Goal: Contribute content: Contribute content

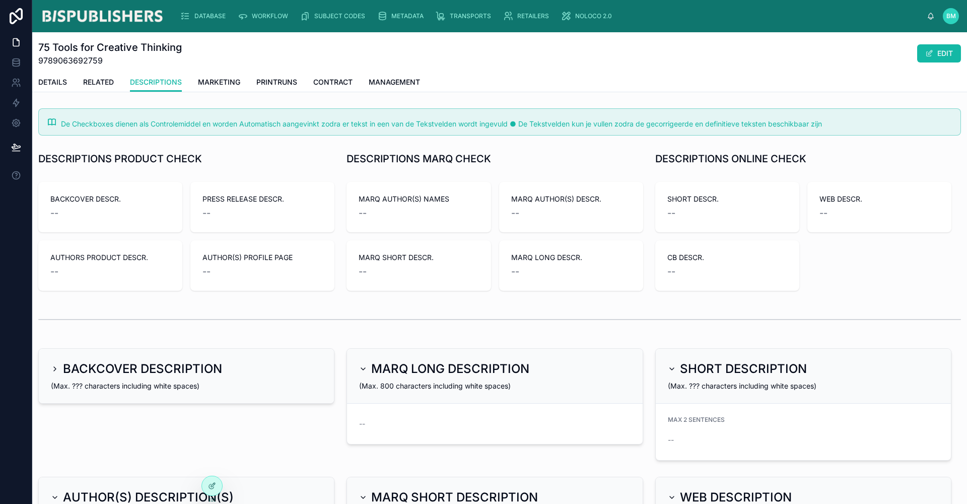
scroll to position [185, 0]
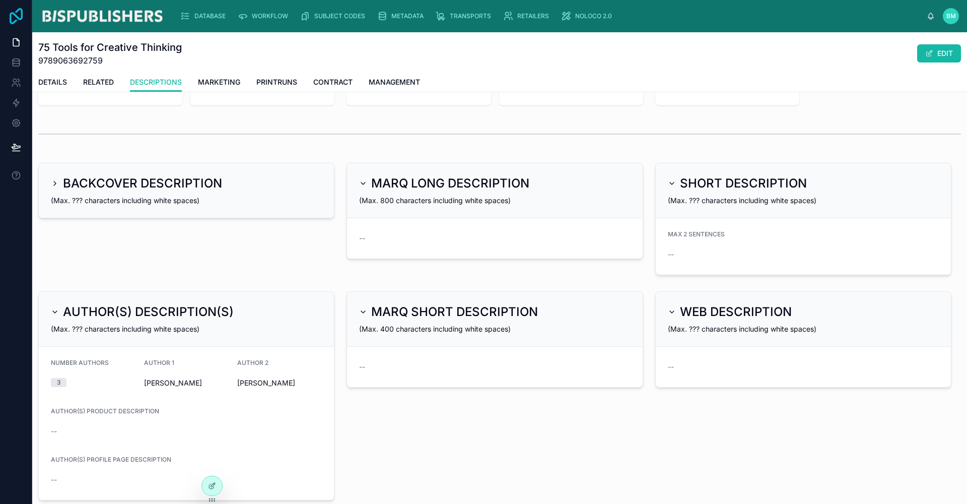
click at [21, 14] on icon at bounding box center [16, 16] width 13 height 16
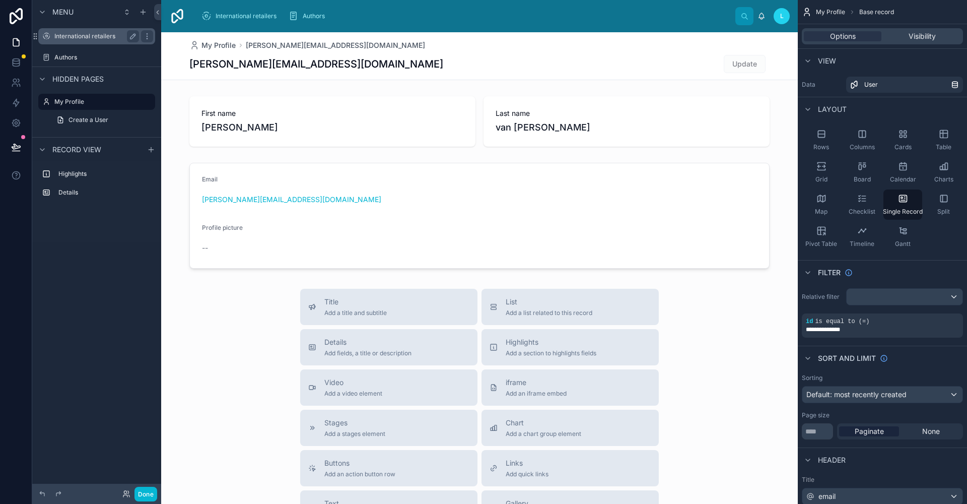
click at [76, 34] on label "International retailers" at bounding box center [94, 36] width 81 height 8
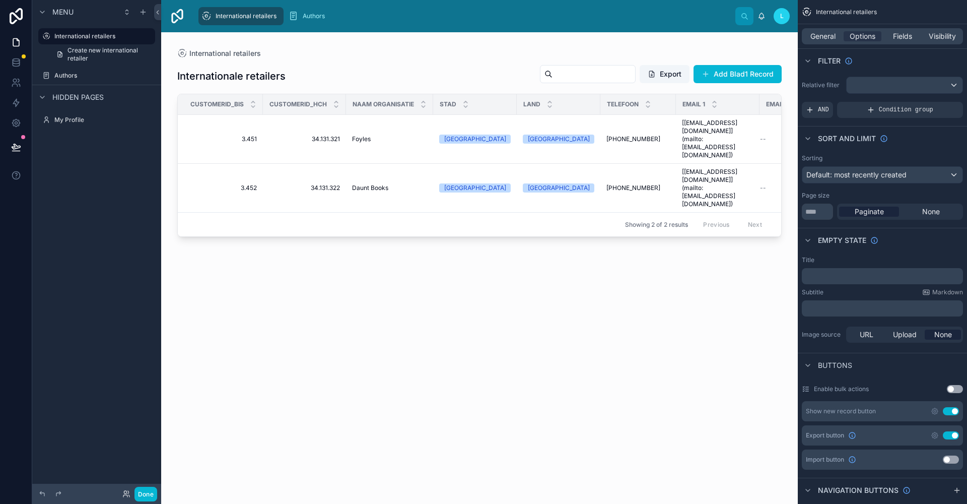
click at [757, 76] on div at bounding box center [479, 261] width 636 height 459
click at [737, 75] on button "Add Blad1 Record" at bounding box center [737, 74] width 88 height 18
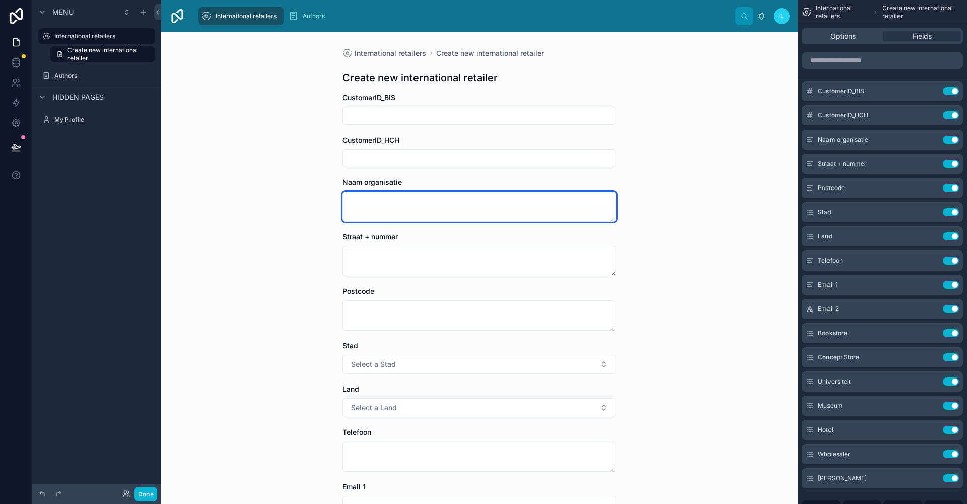
click at [402, 198] on textarea at bounding box center [479, 206] width 274 height 30
type textarea "********"
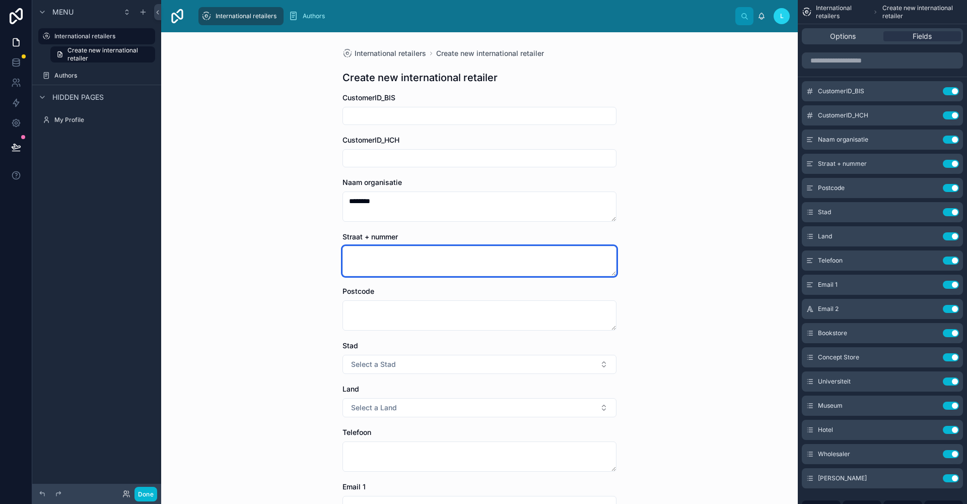
click at [449, 258] on textarea at bounding box center [479, 261] width 274 height 30
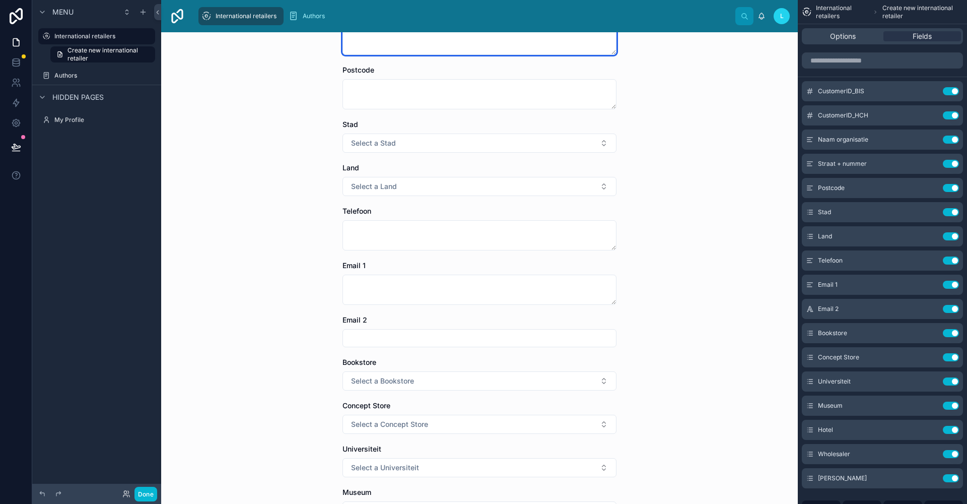
scroll to position [439, 0]
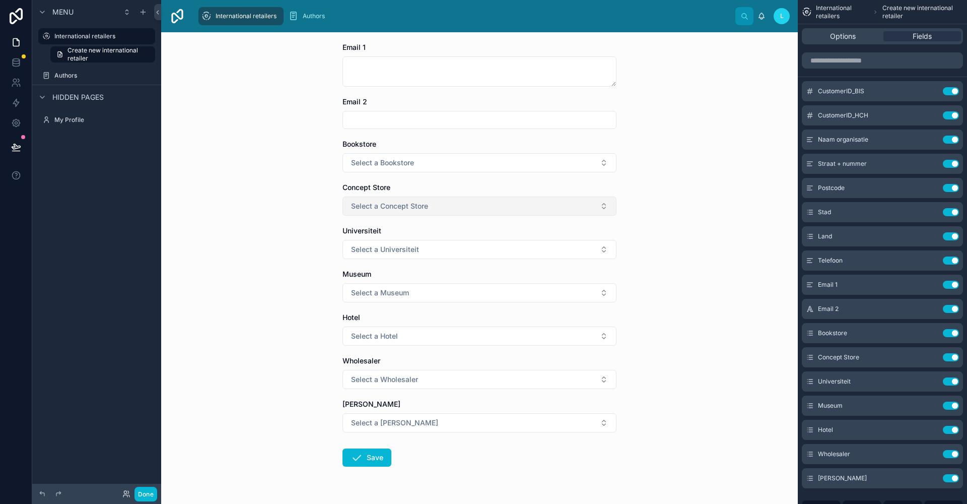
click at [433, 209] on button "Select a Concept Store" at bounding box center [479, 205] width 274 height 19
click at [433, 205] on button "Select a Concept Store" at bounding box center [479, 205] width 274 height 19
click at [423, 165] on button "Select a Bookstore" at bounding box center [479, 162] width 274 height 19
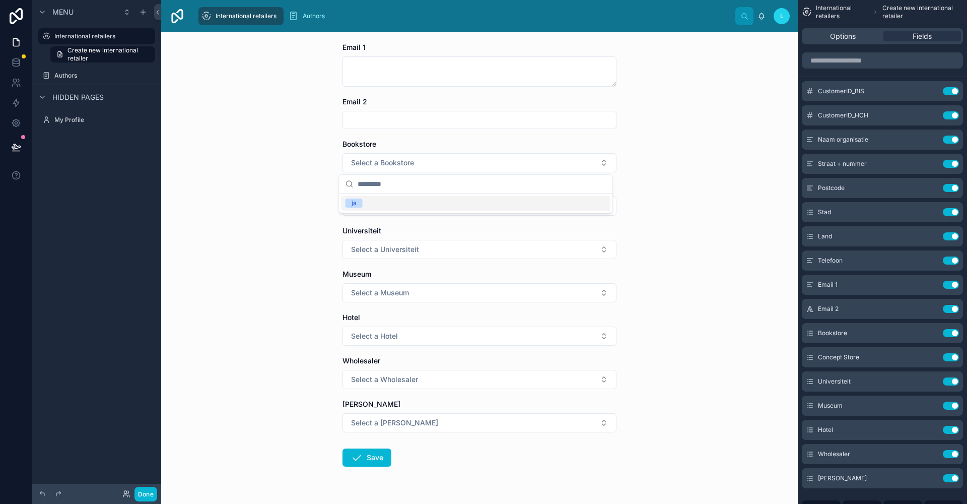
click at [357, 204] on span "ja" at bounding box center [353, 202] width 17 height 9
click at [401, 205] on span "Select a Concept Store" at bounding box center [389, 206] width 77 height 10
click at [286, 217] on div "International retailers Create new international retailer Create new internatio…" at bounding box center [479, 267] width 636 height 471
click at [362, 248] on span "Select a Universiteit" at bounding box center [385, 249] width 68 height 10
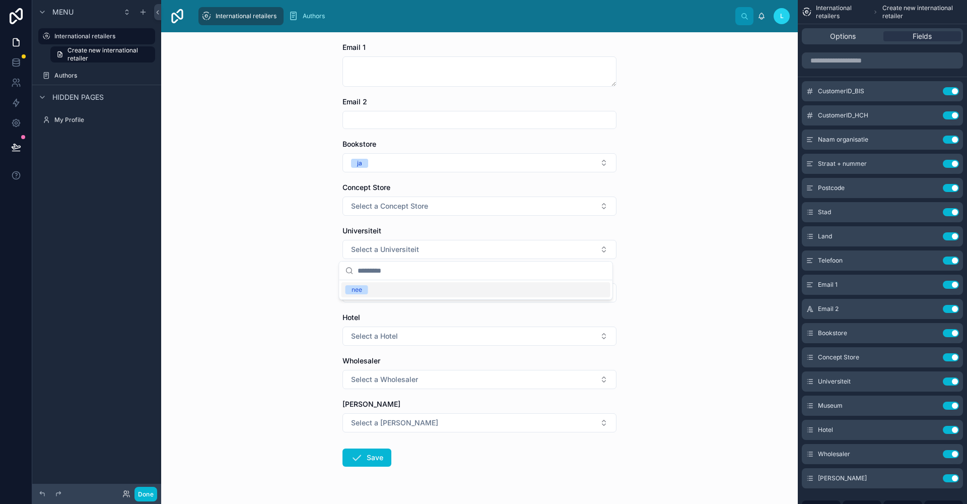
click at [291, 236] on div "International retailers Create new international retailer Create new internatio…" at bounding box center [479, 267] width 636 height 471
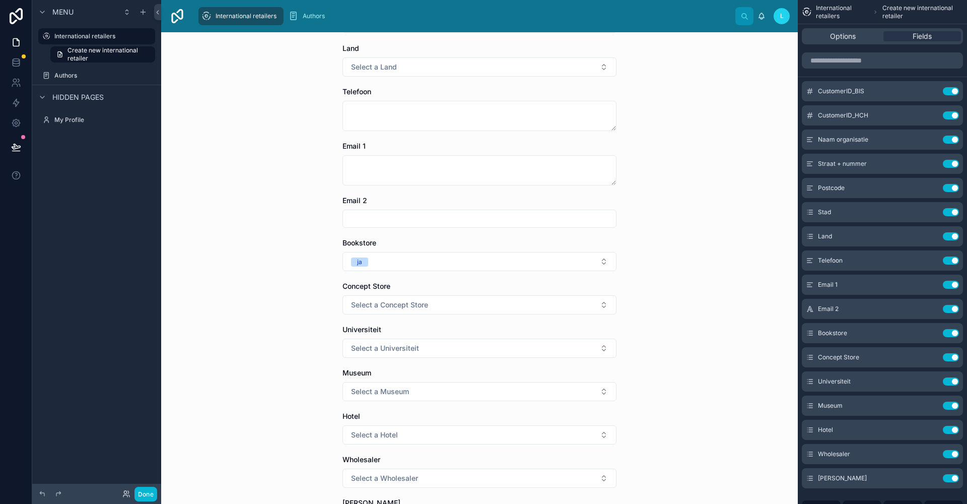
scroll to position [83, 0]
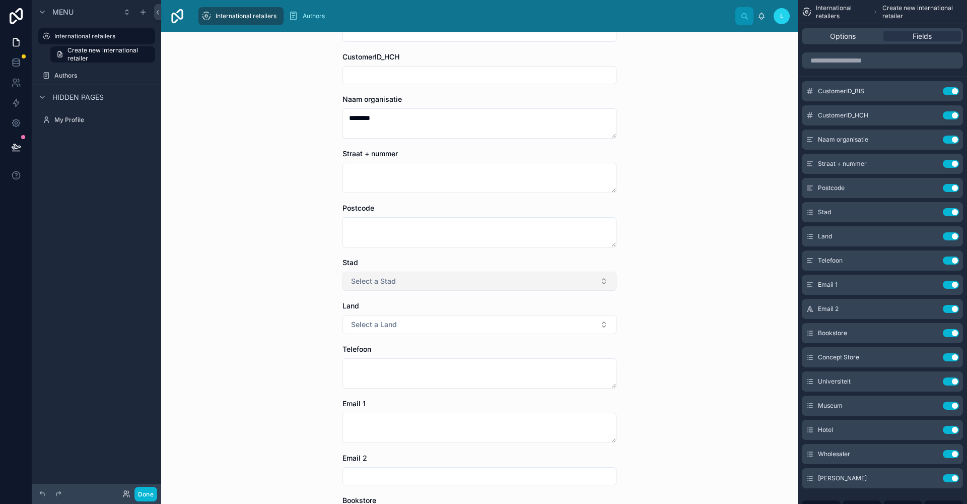
click at [356, 281] on span "Select a Stad" at bounding box center [373, 281] width 45 height 10
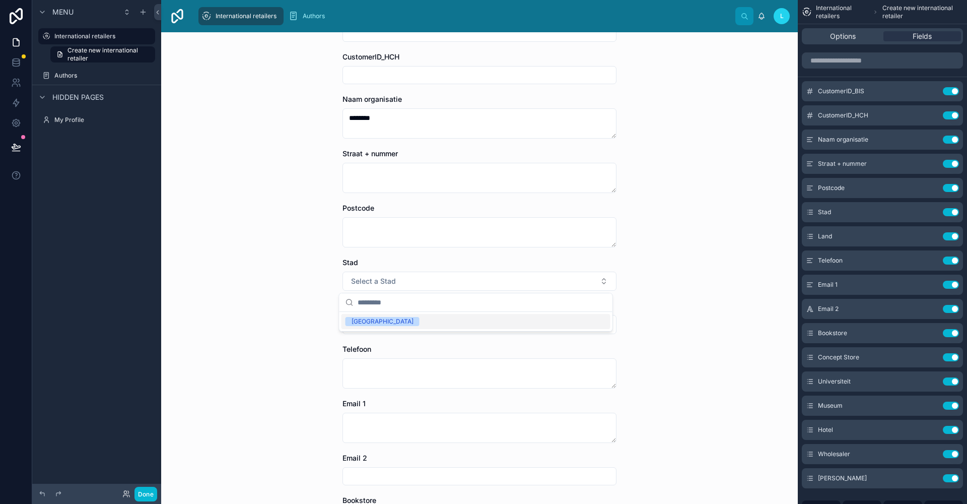
click at [360, 320] on div "[GEOGRAPHIC_DATA]" at bounding box center [382, 321] width 62 height 9
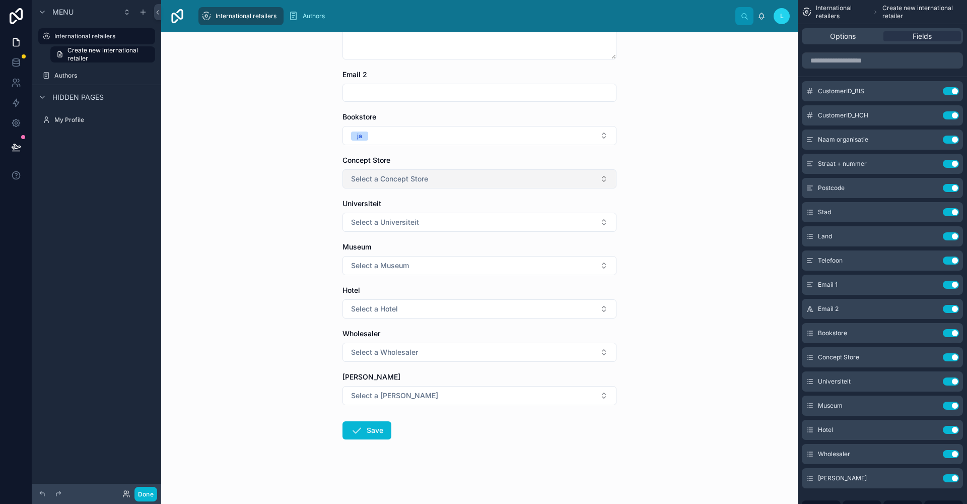
click at [363, 175] on span "Select a Concept Store" at bounding box center [389, 179] width 77 height 10
type input "***"
click at [362, 227] on button "Select a Universiteit" at bounding box center [479, 221] width 274 height 19
type input "***"
click at [263, 246] on div "International retailers Create new international retailer Create new internatio…" at bounding box center [479, 267] width 636 height 471
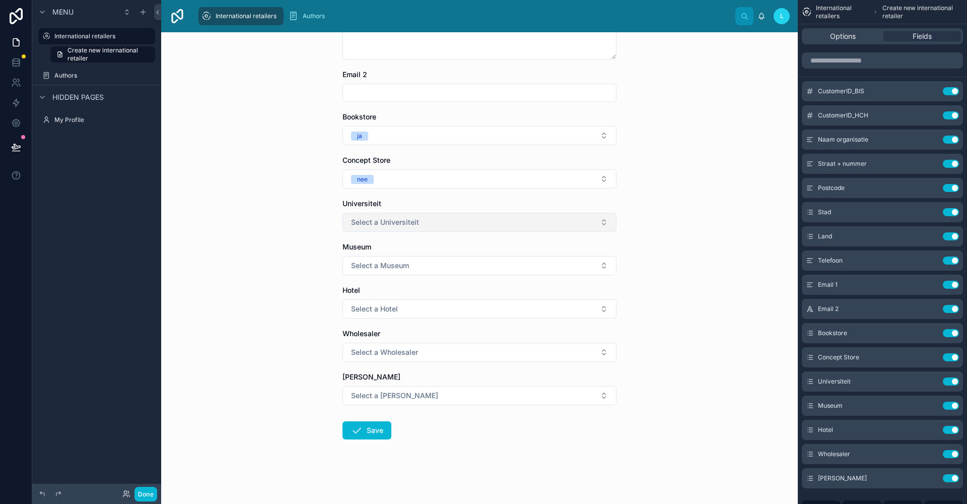
click at [370, 218] on span "Select a Universiteit" at bounding box center [385, 222] width 68 height 10
click at [354, 261] on div "nee" at bounding box center [356, 262] width 11 height 9
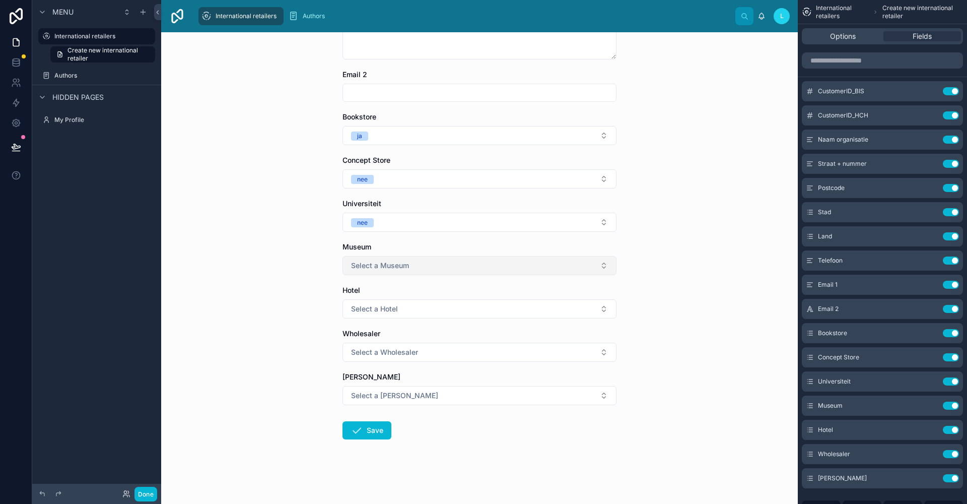
click at [365, 266] on span "Select a Museum" at bounding box center [380, 265] width 58 height 10
click at [358, 307] on div "nee" at bounding box center [356, 305] width 11 height 9
click at [360, 313] on span "Select a Hotel" at bounding box center [374, 309] width 47 height 10
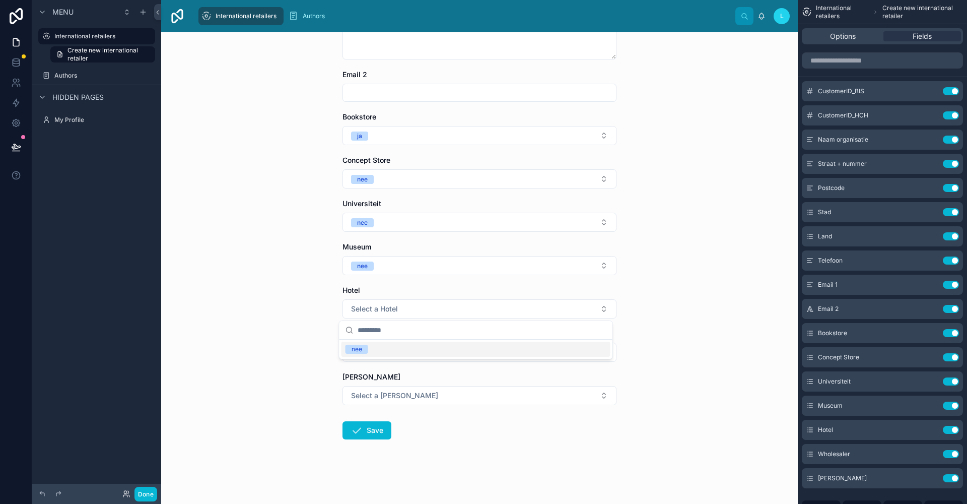
click at [355, 348] on div "nee" at bounding box center [356, 348] width 11 height 9
click at [366, 355] on span "Select a Wholesaler" at bounding box center [384, 352] width 67 height 10
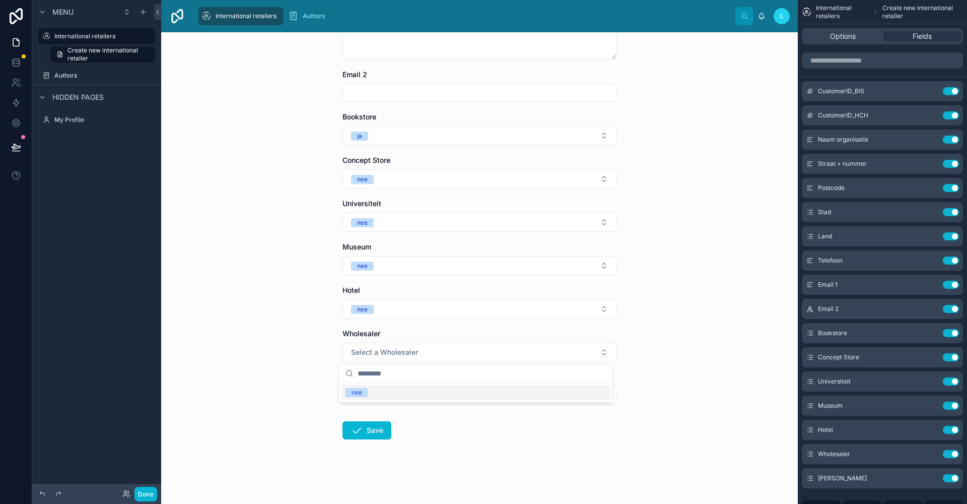
click at [357, 394] on div "nee" at bounding box center [356, 392] width 11 height 9
click at [354, 398] on span "Select a Anders" at bounding box center [394, 395] width 87 height 10
click at [357, 438] on div "nee" at bounding box center [356, 435] width 11 height 9
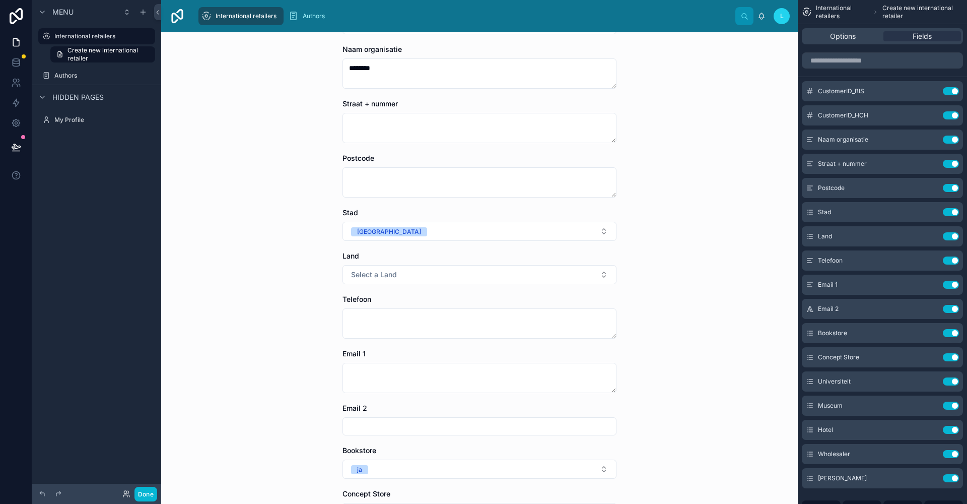
scroll to position [111, 0]
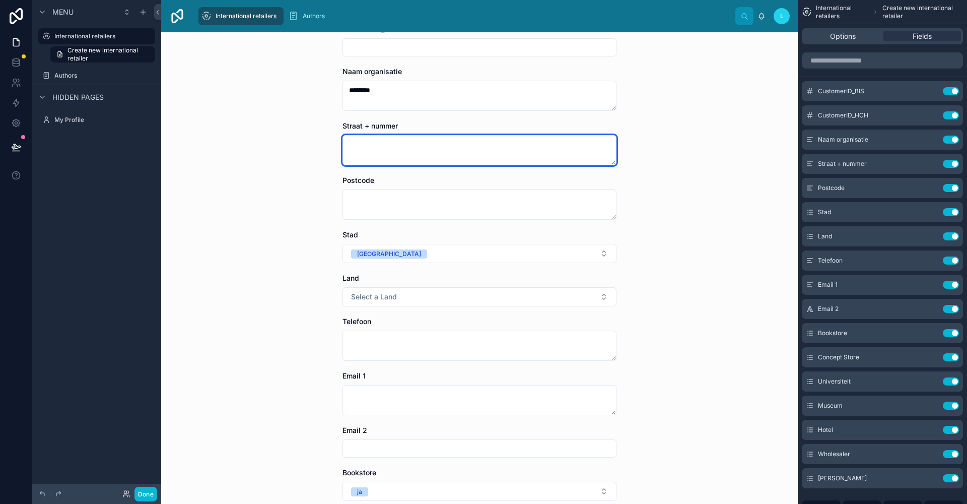
click at [376, 153] on textarea at bounding box center [479, 150] width 274 height 30
paste textarea "**********"
type textarea "**********"
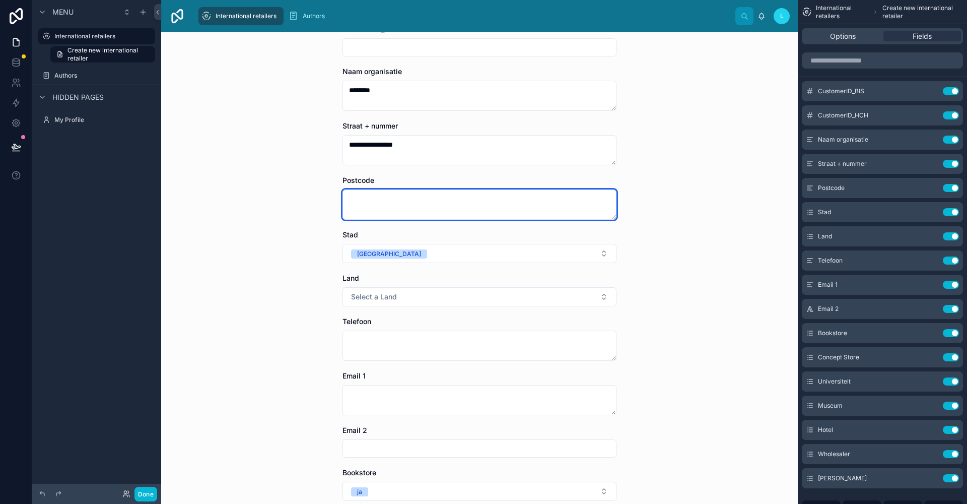
click at [391, 192] on textarea at bounding box center [479, 204] width 274 height 30
paste textarea "******"
type textarea "******"
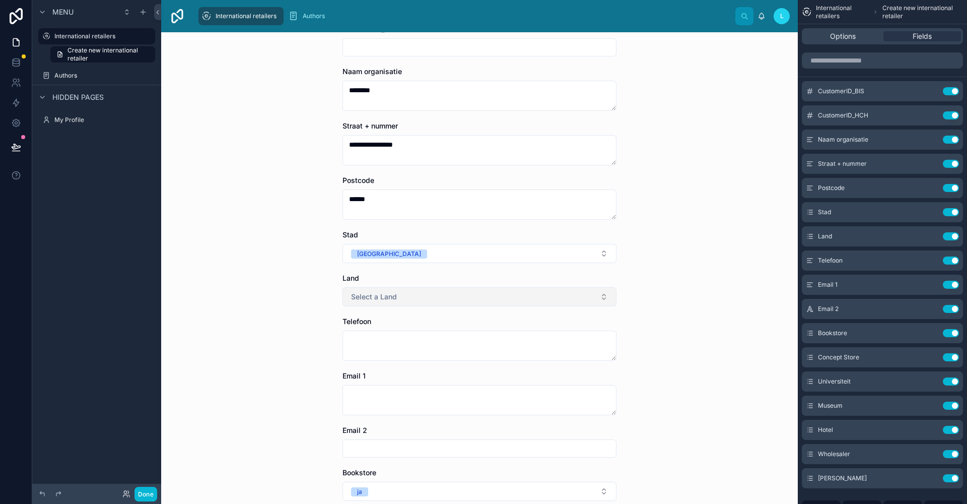
click at [359, 299] on span "Select a Land" at bounding box center [374, 297] width 46 height 10
click at [370, 336] on div "[GEOGRAPHIC_DATA]" at bounding box center [382, 336] width 62 height 9
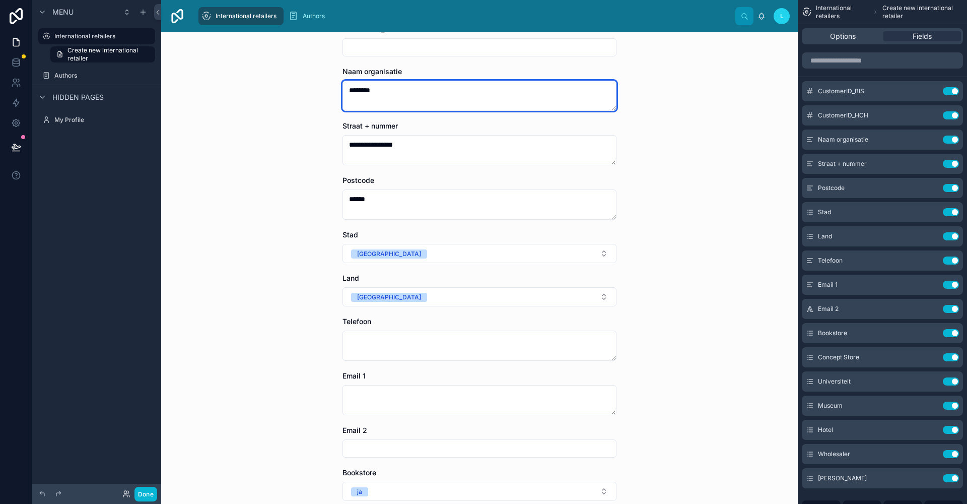
click at [363, 95] on textarea "********" at bounding box center [479, 96] width 274 height 30
type textarea "********"
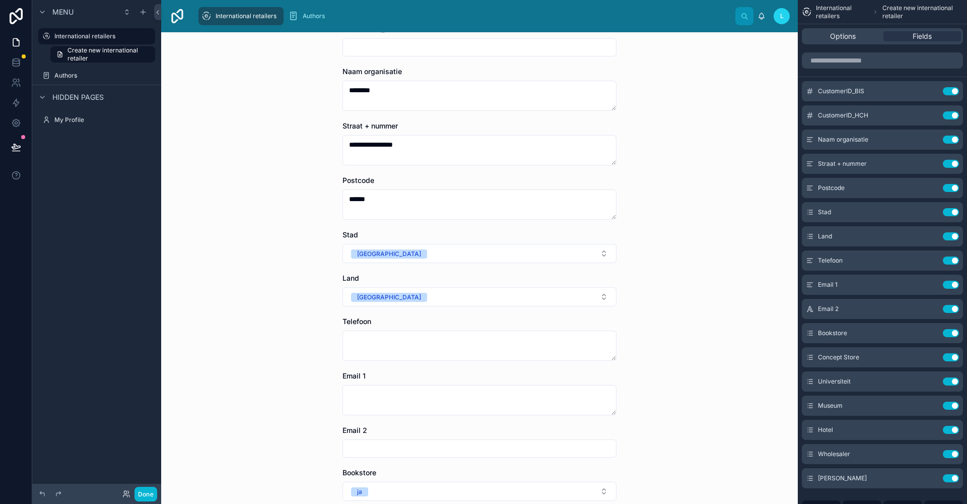
click at [257, 130] on div "**********" at bounding box center [479, 267] width 636 height 471
click at [397, 398] on textarea at bounding box center [479, 400] width 274 height 30
paste textarea "**********"
type textarea "**********"
click at [277, 366] on div "**********" at bounding box center [479, 267] width 636 height 471
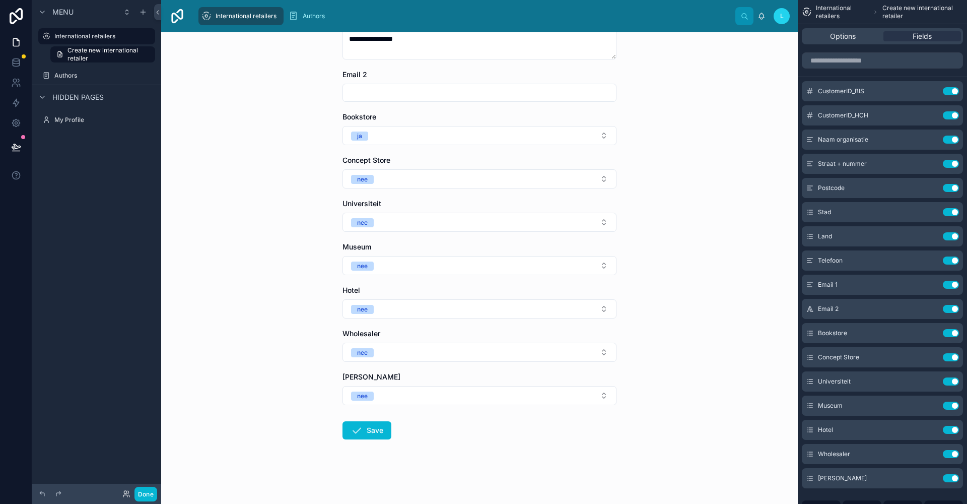
scroll to position [464, 0]
click at [355, 431] on icon at bounding box center [356, 432] width 12 height 12
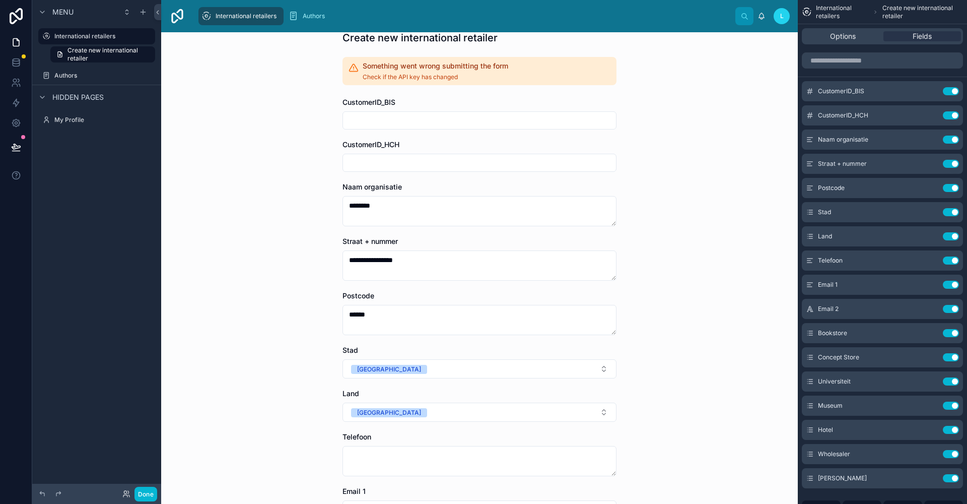
scroll to position [0, 0]
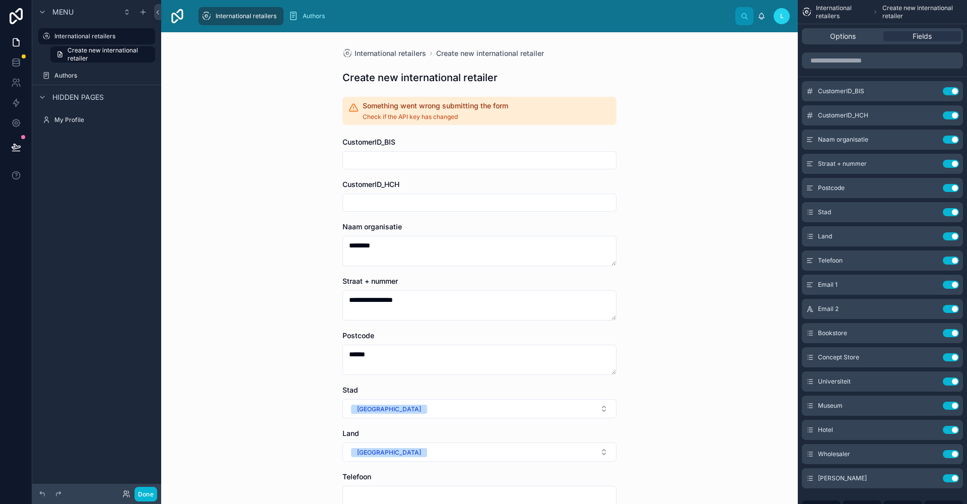
click at [357, 163] on input "text" at bounding box center [479, 160] width 273 height 14
type input "***"
click at [358, 200] on input "text" at bounding box center [479, 202] width 273 height 14
type input "*****"
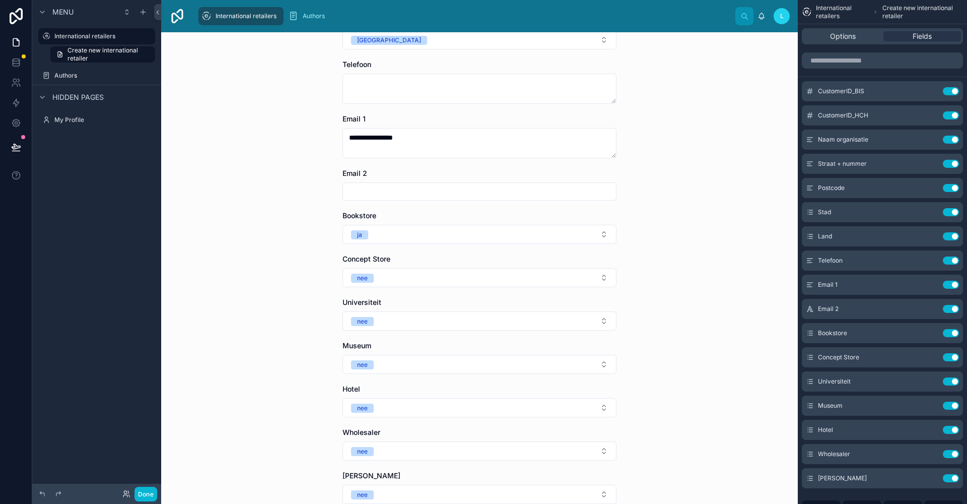
scroll to position [511, 0]
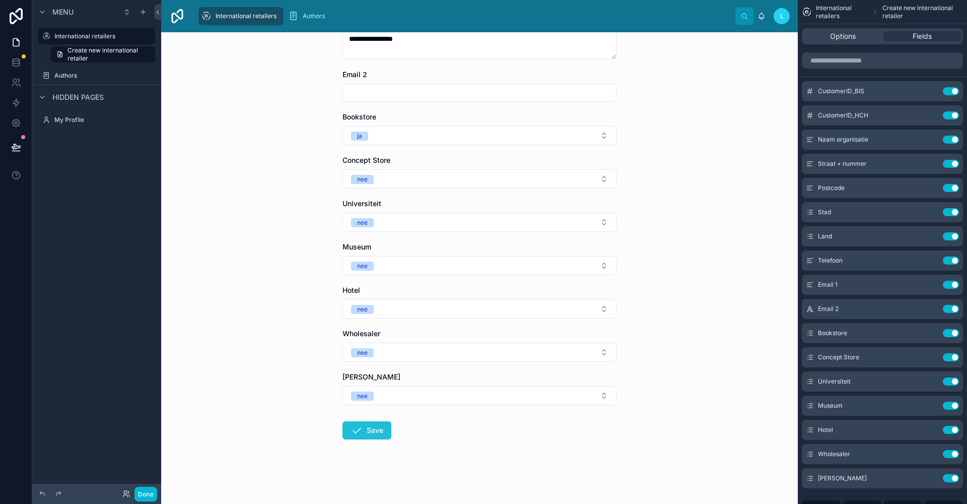
click at [375, 431] on button "Save" at bounding box center [366, 430] width 49 height 18
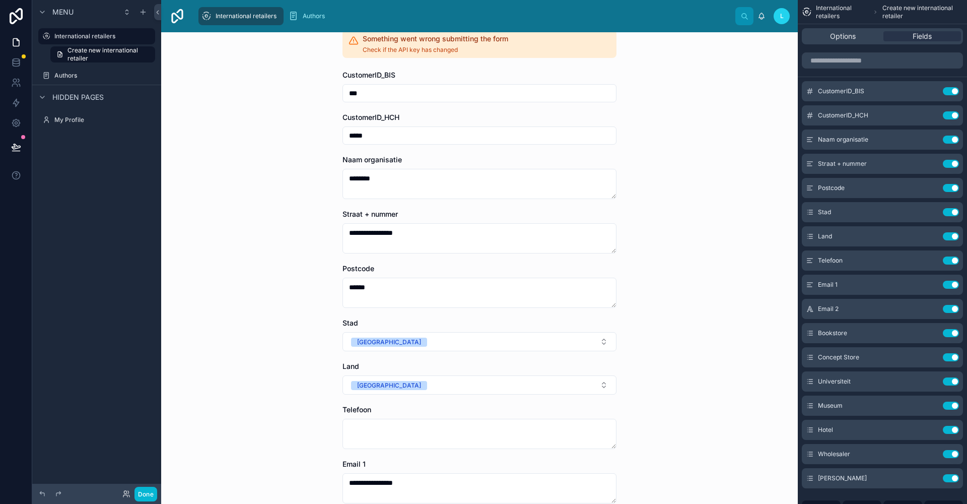
scroll to position [0, 0]
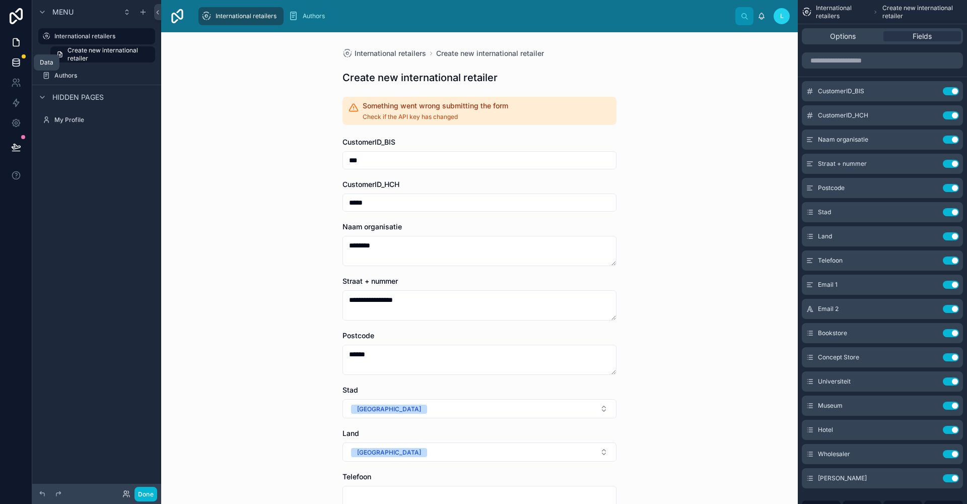
click at [18, 59] on icon at bounding box center [16, 60] width 7 height 3
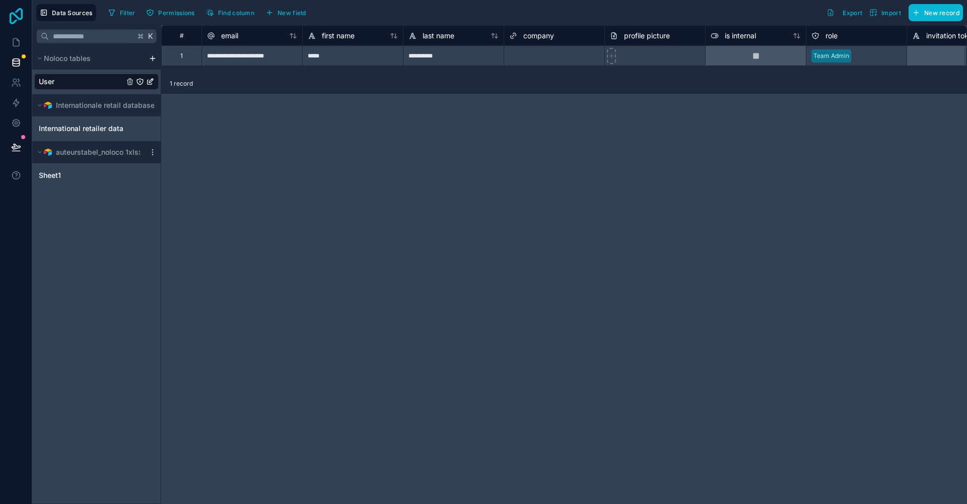
click at [22, 19] on icon at bounding box center [16, 16] width 13 height 16
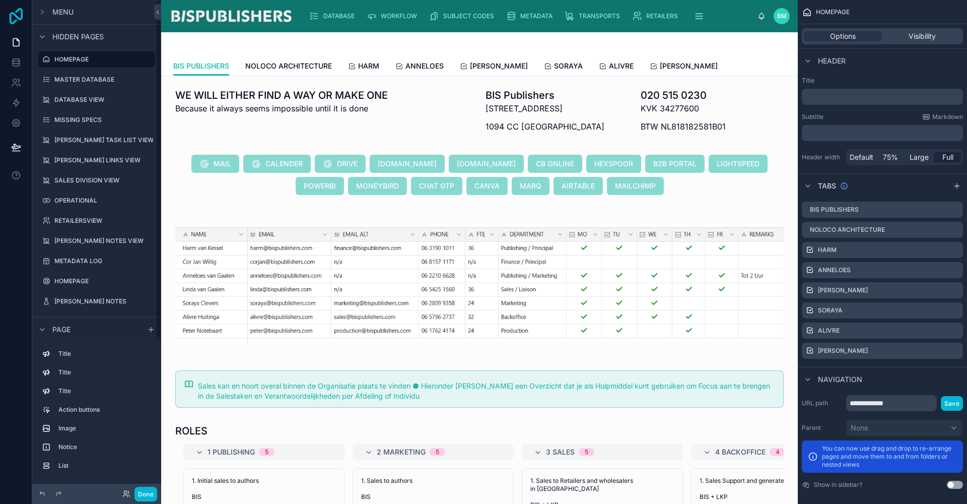
click at [7, 9] on icon at bounding box center [16, 16] width 20 height 16
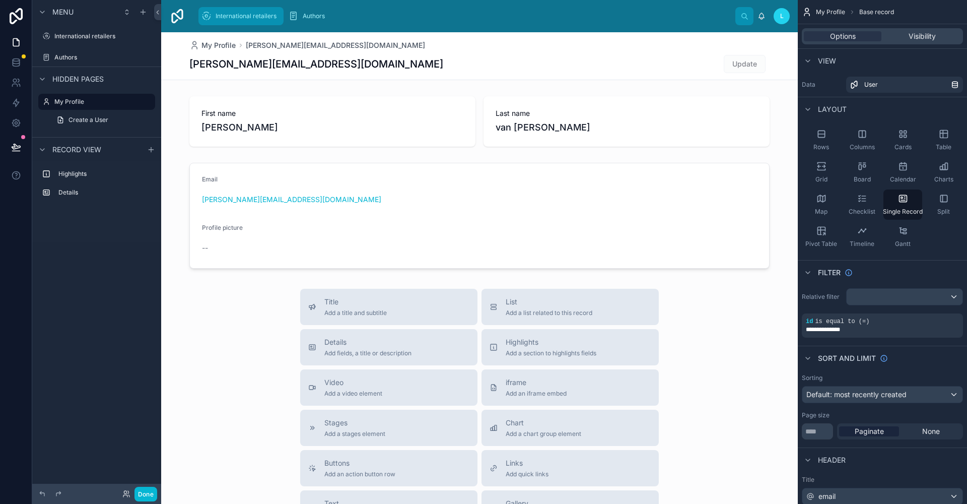
click at [216, 12] on div "International retailers" at bounding box center [240, 16] width 79 height 16
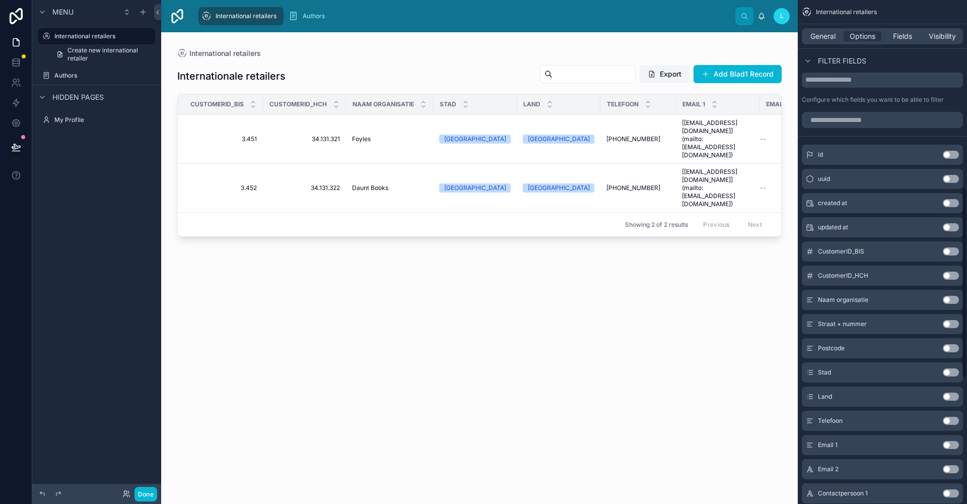
scroll to position [496, 0]
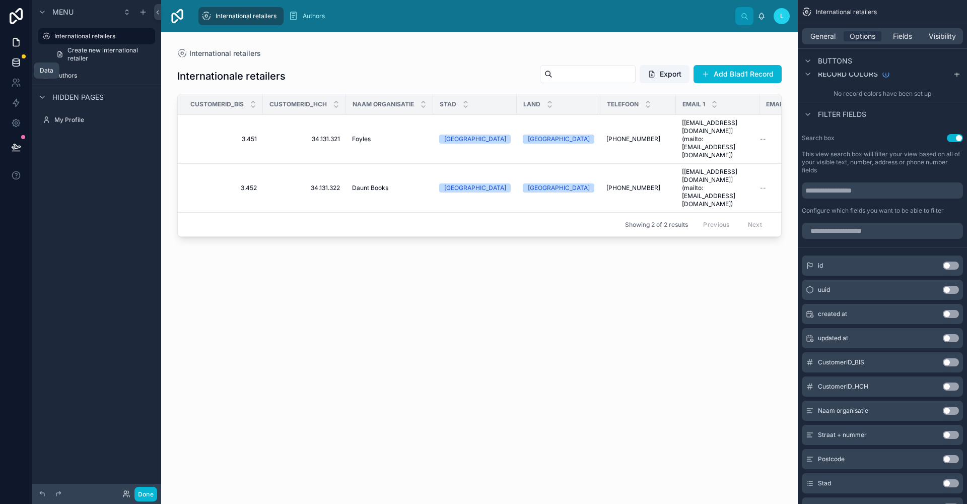
click at [18, 61] on icon at bounding box center [16, 62] width 10 height 10
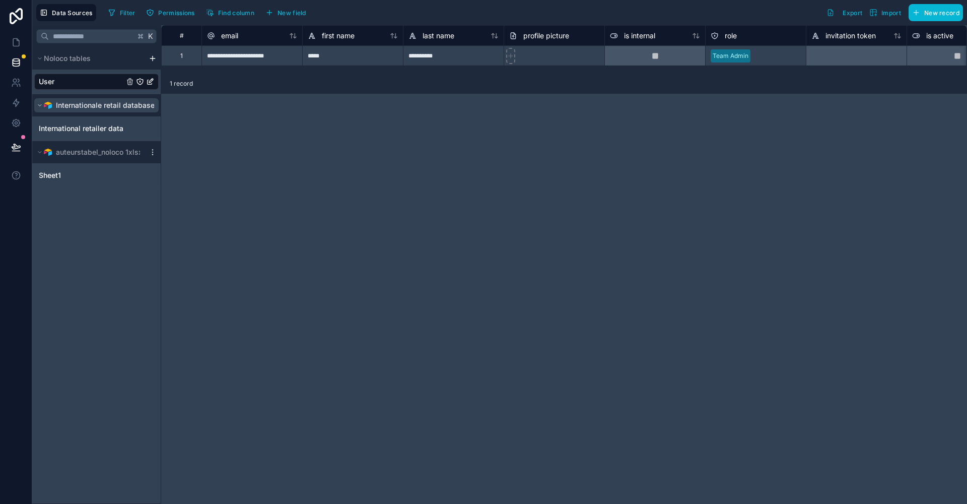
click at [76, 103] on span "Internationale retail databasexlsx" at bounding box center [112, 105] width 113 height 10
click at [71, 129] on span "International retailer data" at bounding box center [81, 128] width 85 height 10
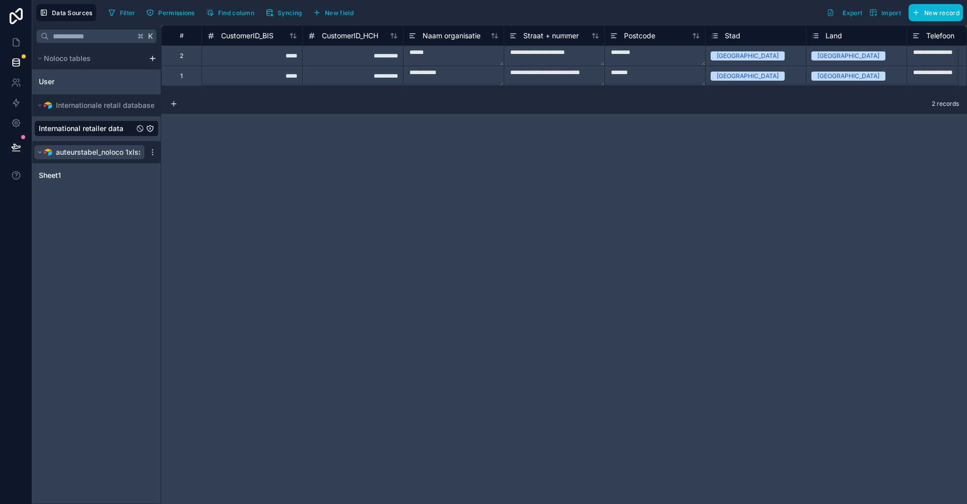
click at [75, 149] on span "auteurstabel_noloco 1xlsx" at bounding box center [99, 152] width 87 height 10
click at [56, 172] on span "Sheet1" at bounding box center [50, 175] width 22 height 10
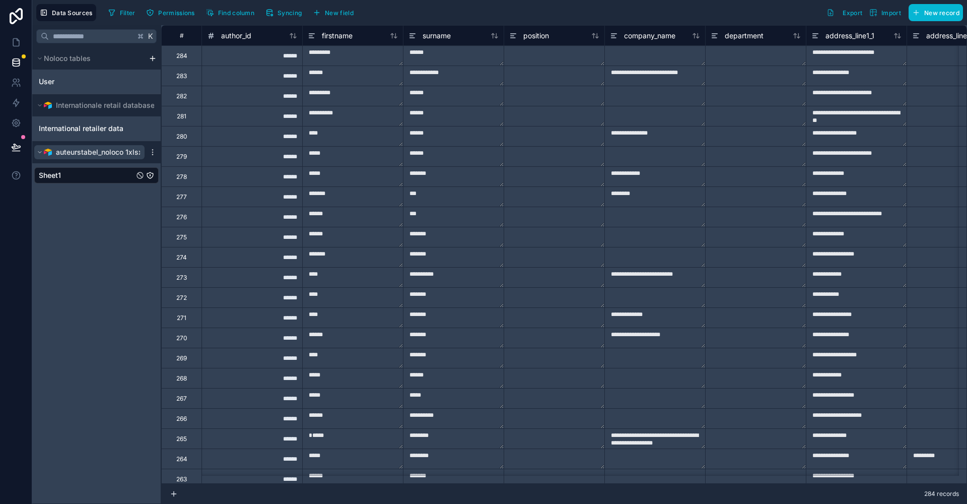
click at [61, 152] on span "auteurstabel_noloco 1xlsx" at bounding box center [99, 152] width 87 height 10
click at [64, 128] on span "International retailer data" at bounding box center [81, 128] width 85 height 10
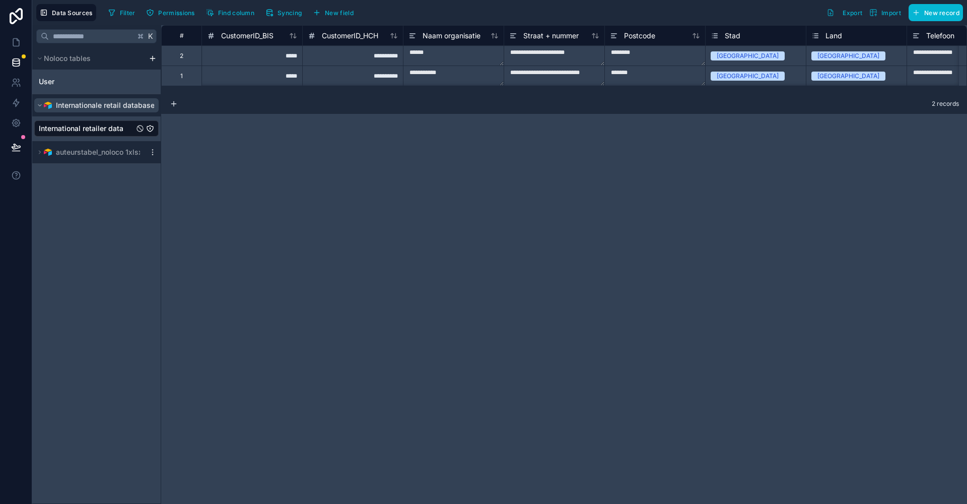
click at [69, 105] on span "Internationale retail databasexlsx" at bounding box center [112, 105] width 113 height 10
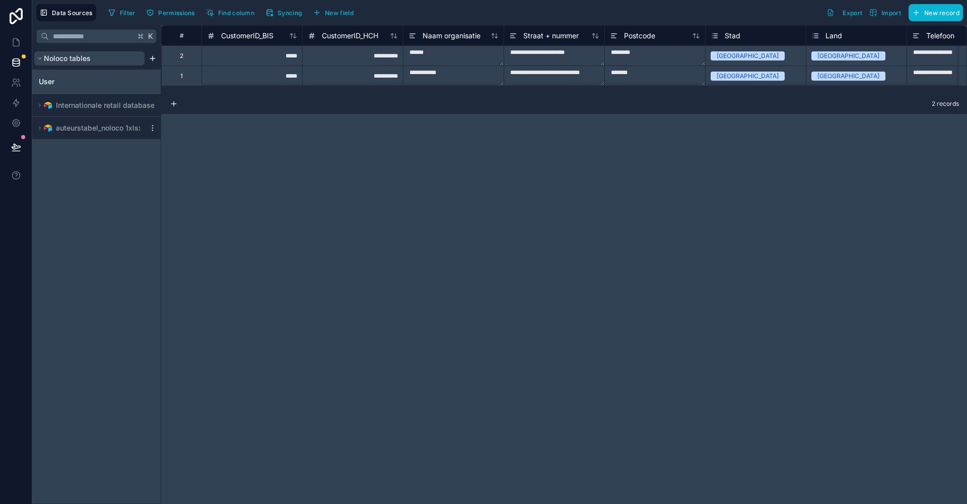
click at [69, 57] on span "Noloco tables" at bounding box center [67, 58] width 47 height 10
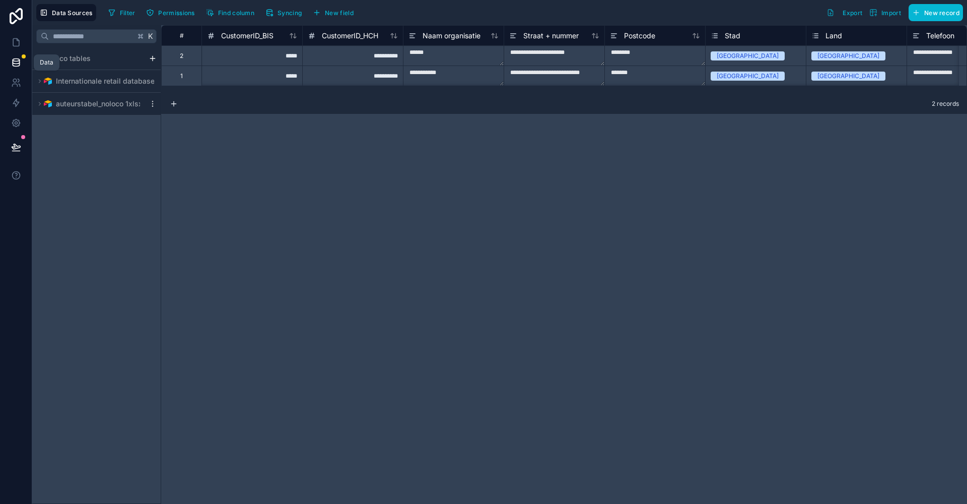
click at [19, 59] on icon at bounding box center [16, 60] width 7 height 3
click at [17, 43] on icon at bounding box center [16, 42] width 10 height 10
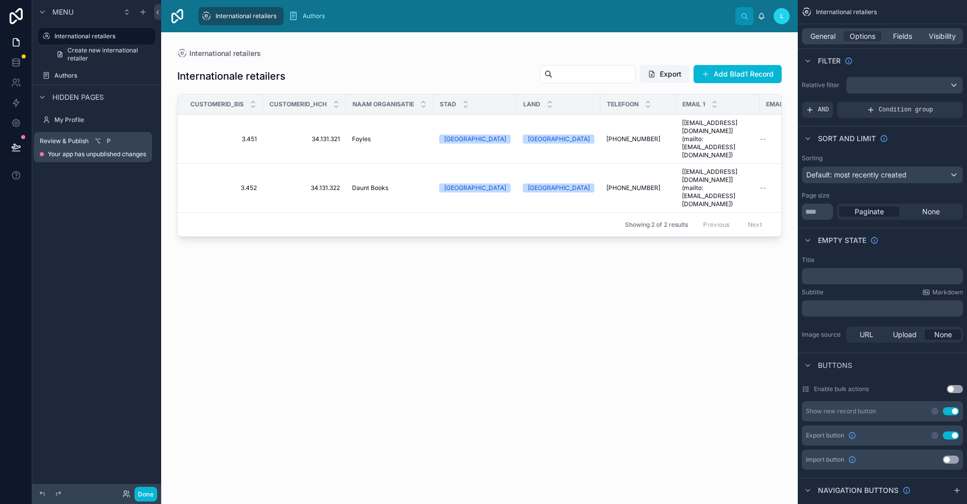
click at [22, 150] on button at bounding box center [16, 147] width 22 height 28
click at [18, 230] on div at bounding box center [16, 252] width 32 height 504
click at [21, 122] on link at bounding box center [16, 123] width 32 height 20
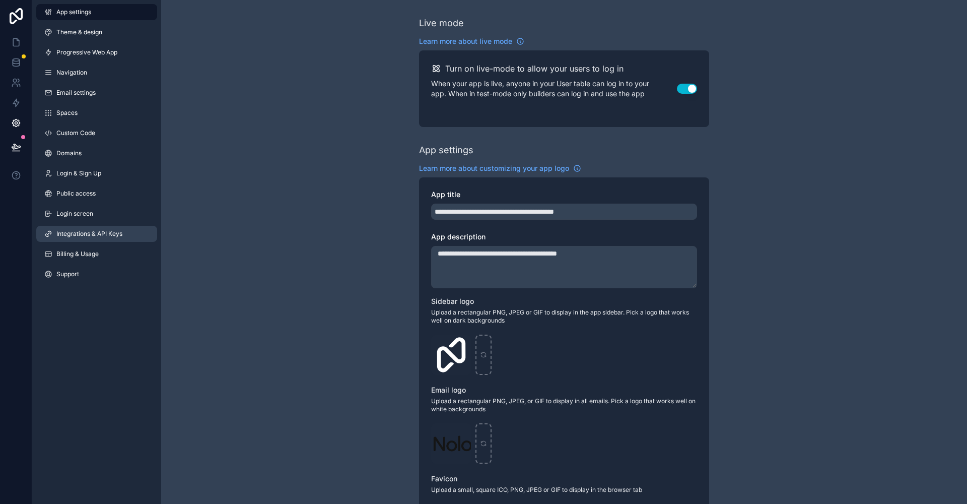
click at [93, 236] on span "Integrations & API Keys" at bounding box center [89, 234] width 66 height 8
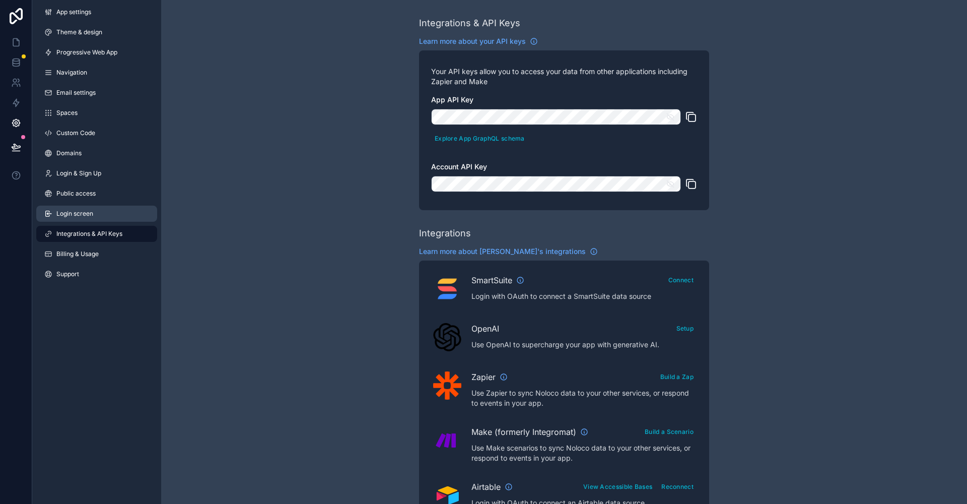
click at [80, 215] on span "Login screen" at bounding box center [74, 213] width 37 height 8
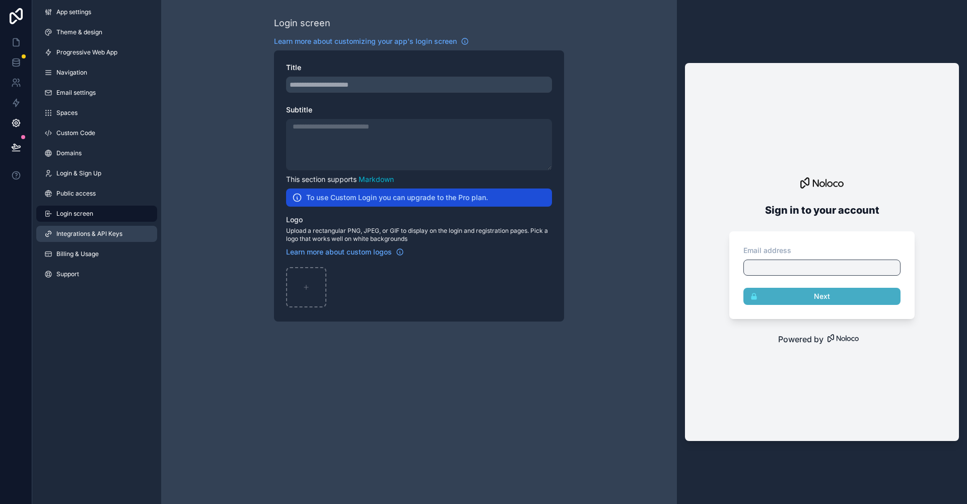
click at [82, 231] on span "Integrations & API Keys" at bounding box center [89, 234] width 66 height 8
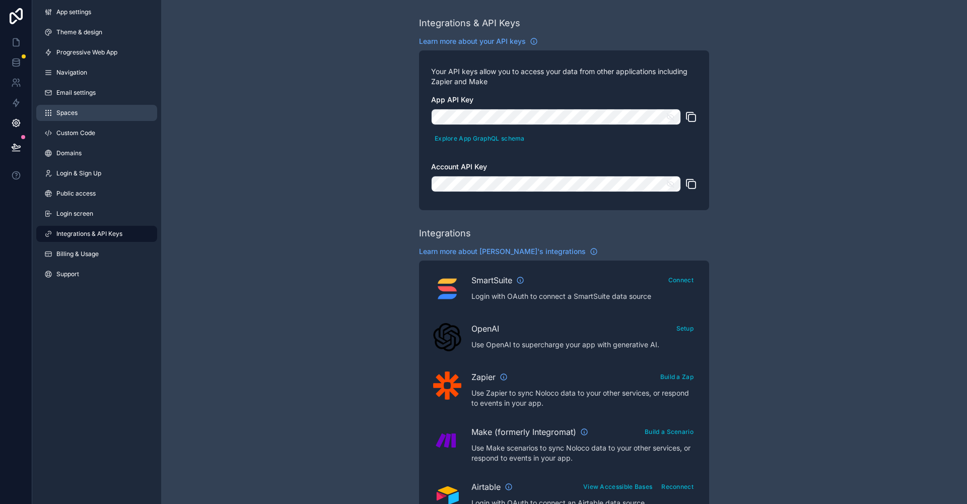
click at [68, 115] on span "Spaces" at bounding box center [66, 113] width 21 height 8
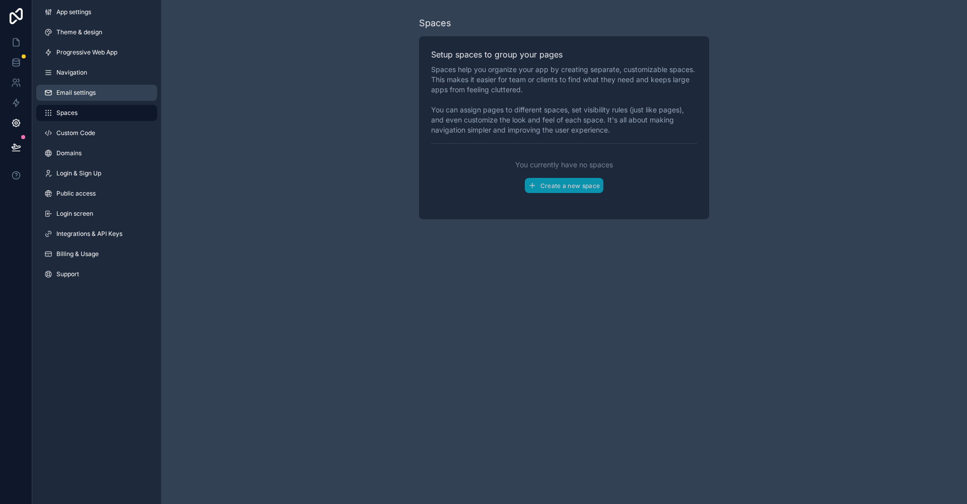
click at [73, 93] on span "Email settings" at bounding box center [75, 93] width 39 height 8
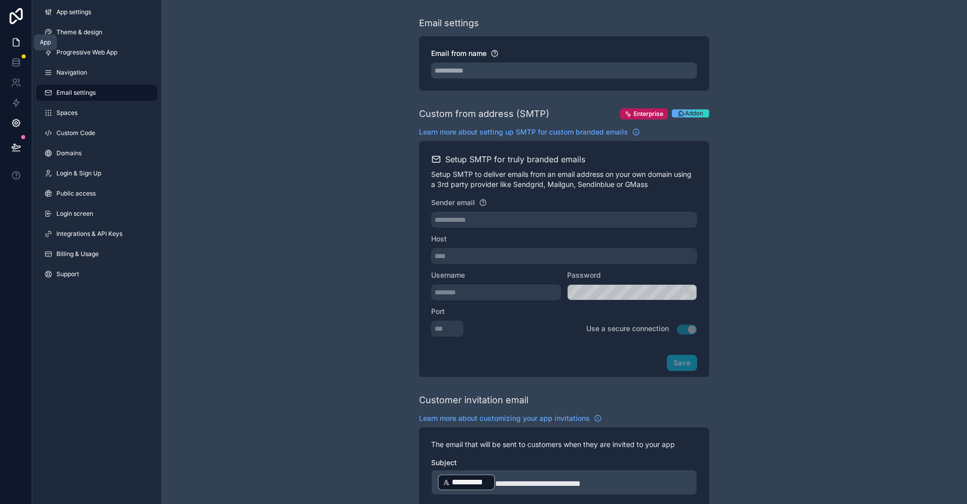
click at [18, 46] on icon at bounding box center [16, 43] width 6 height 8
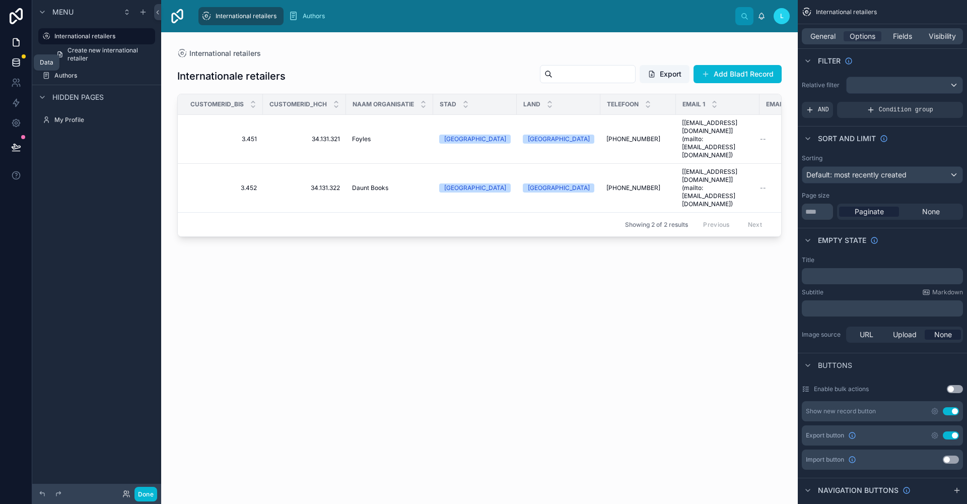
click at [16, 67] on link at bounding box center [16, 62] width 32 height 20
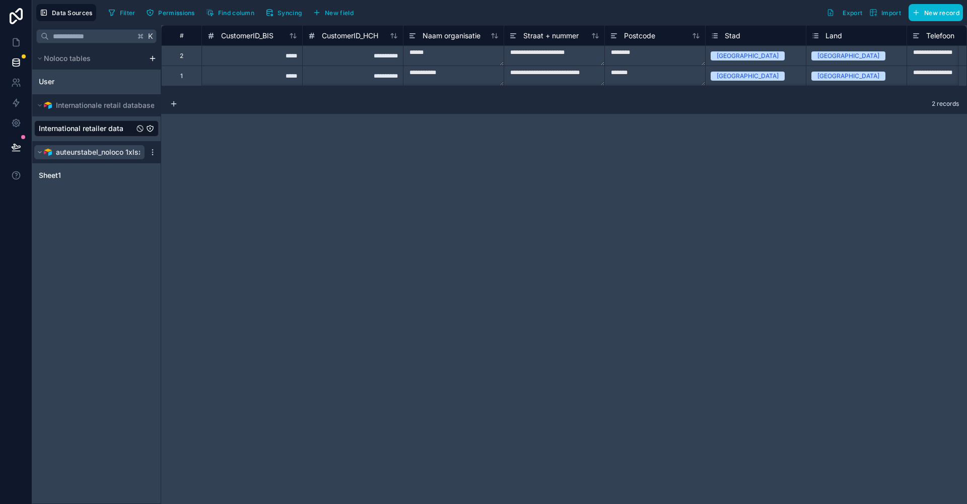
click at [42, 153] on icon "scrollable content" at bounding box center [40, 152] width 6 height 6
click at [65, 111] on button "Internationale retail databasexlsx" at bounding box center [96, 105] width 124 height 14
click at [66, 107] on span "Internationale retail databasexlsx" at bounding box center [112, 105] width 113 height 10
click at [74, 124] on span "International retailer data" at bounding box center [81, 128] width 85 height 10
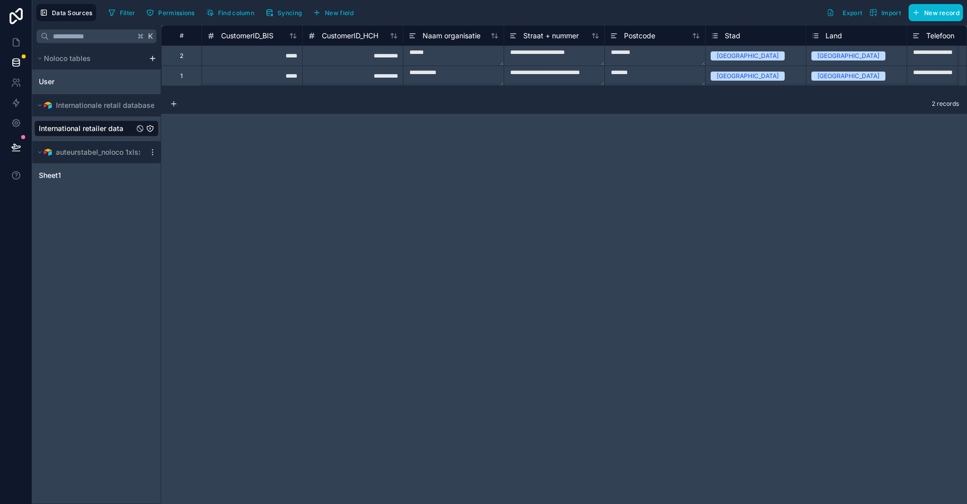
click at [75, 125] on span "International retailer data" at bounding box center [81, 128] width 85 height 10
click at [15, 11] on icon at bounding box center [16, 16] width 20 height 16
